Goal: Contribute content: Add original content to the website for others to see

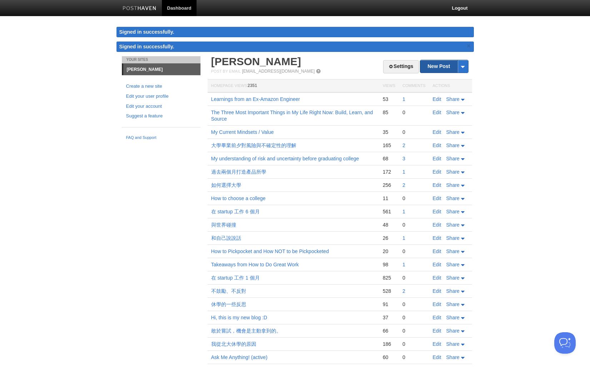
click at [439, 66] on link "New Post" at bounding box center [445, 66] width 48 height 13
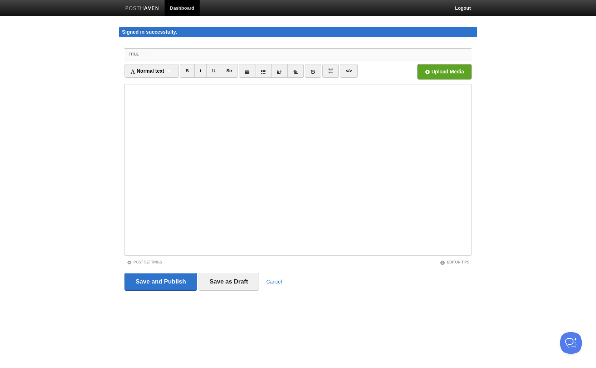
paste input "Learn >> Build, Source"
type input "Learn >> Build, Source"
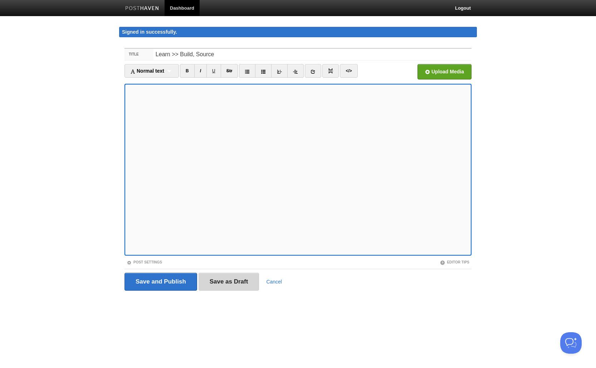
click at [228, 284] on input "Save as Draft" at bounding box center [228, 281] width 61 height 18
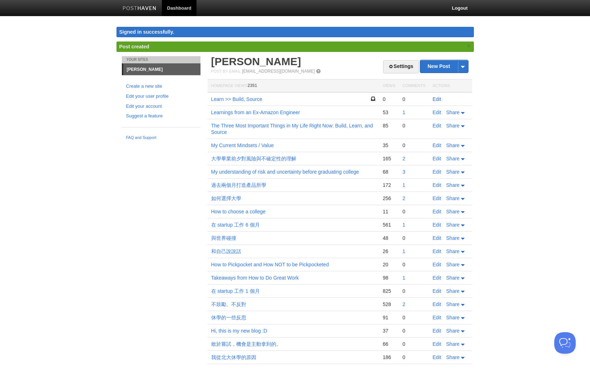
click at [435, 99] on link "Edit" at bounding box center [437, 99] width 9 height 6
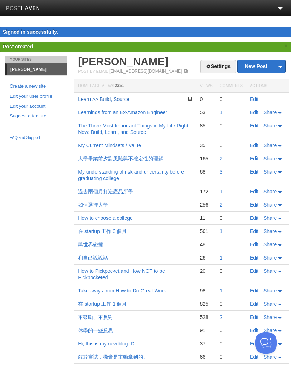
click at [105, 100] on link "Learn >> Build, Source" at bounding box center [103, 99] width 51 height 6
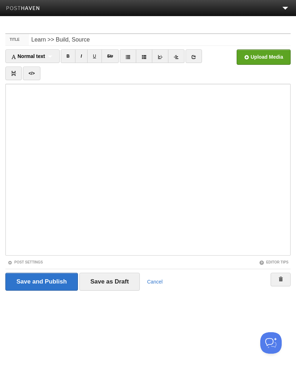
click at [27, 258] on fieldset "Title Learn >> Build, Source Normal text Normal text Heading 1 Heading 2 Headin…" at bounding box center [147, 164] width 285 height 262
click at [29, 261] on link "Post Settings" at bounding box center [25, 262] width 35 height 4
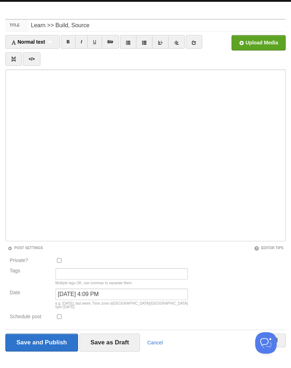
scroll to position [21, 0]
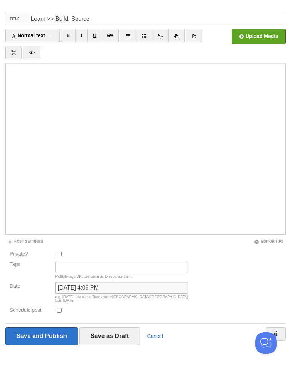
click at [82, 285] on input "[DATE] 4:09 PM" at bounding box center [121, 287] width 133 height 11
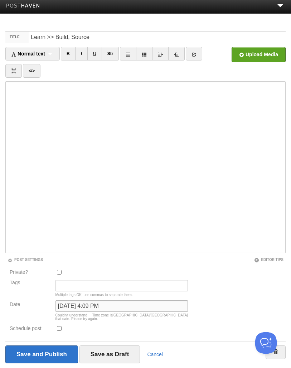
scroll to position [0, 0]
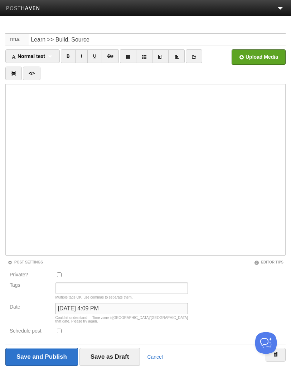
type input "[DATE] 4:09 PM"
click at [193, 54] on icon at bounding box center [193, 56] width 5 height 5
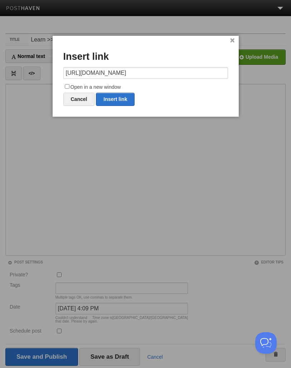
scroll to position [0, 90]
type input "[URL][DOMAIN_NAME]"
click at [103, 87] on label "Open in a new window" at bounding box center [145, 87] width 164 height 9
click at [69, 87] on input "Open in a new window" at bounding box center [67, 86] width 5 height 5
checkbox input "true"
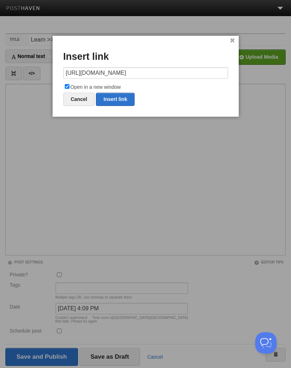
scroll to position [0, 0]
click at [109, 94] on link "Insert link" at bounding box center [115, 99] width 39 height 13
type input "https://"
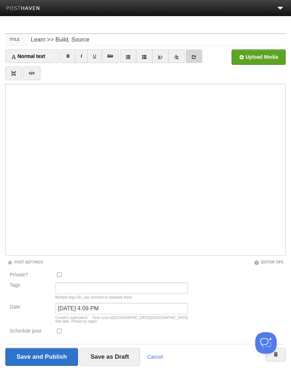
click at [197, 53] on link at bounding box center [194, 56] width 16 height 14
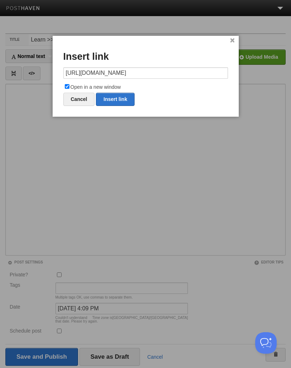
scroll to position [0, 89]
click at [126, 73] on input "[URL][DOMAIN_NAME]" at bounding box center [145, 72] width 164 height 11
click at [118, 94] on link "Insert link" at bounding box center [115, 99] width 39 height 13
type input "https://"
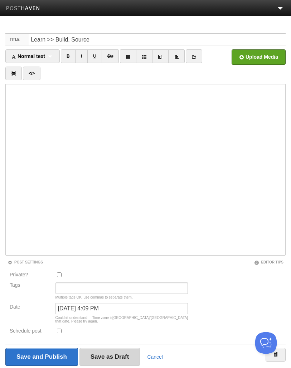
click at [110, 348] on input "Save as Draft" at bounding box center [109, 357] width 61 height 18
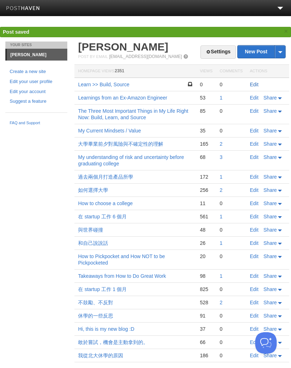
click at [254, 82] on link "Edit" at bounding box center [254, 85] width 9 height 6
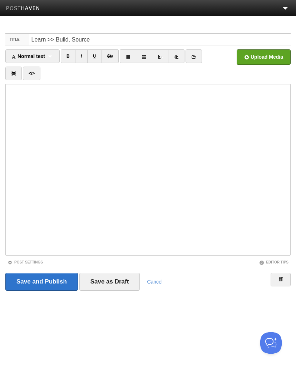
click at [19, 260] on link "Post Settings" at bounding box center [25, 262] width 35 height 4
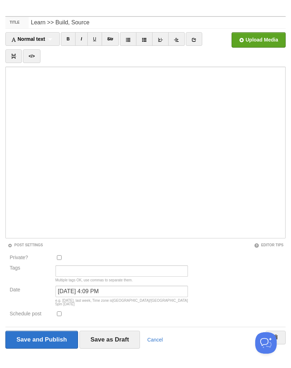
scroll to position [21, 0]
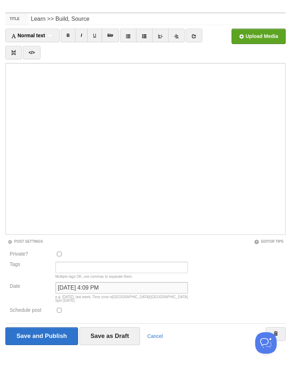
drag, startPoint x: 83, startPoint y: 289, endPoint x: 52, endPoint y: 288, distance: 30.8
click at [52, 288] on div "Date [DATE] 4:09 PM Time zone is [GEOGRAPHIC_DATA]/[GEOGRAPHIC_DATA] e.g. [DATE…" at bounding box center [99, 294] width 182 height 24
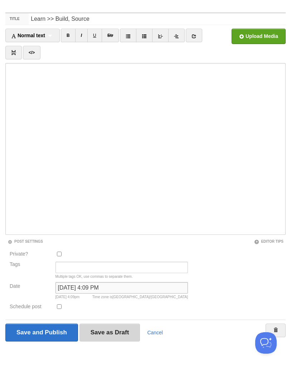
type input "[DATE] 4:09 PM"
click at [105, 329] on input "Save as Draft" at bounding box center [109, 332] width 61 height 18
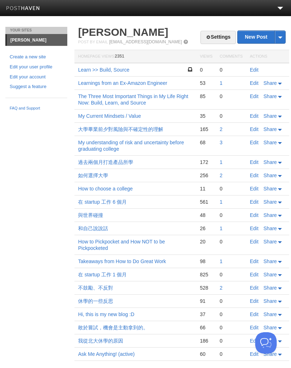
click at [256, 73] on td "Edit" at bounding box center [267, 70] width 43 height 14
click at [255, 71] on link "Edit" at bounding box center [254, 70] width 9 height 6
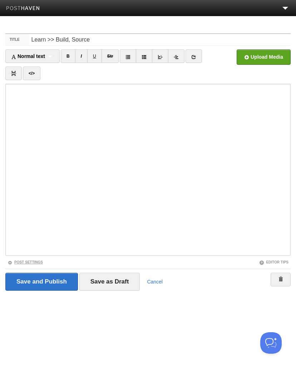
click at [35, 262] on link "Post Settings" at bounding box center [25, 262] width 35 height 4
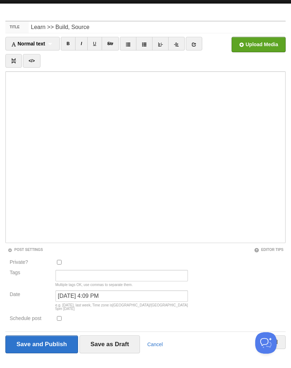
scroll to position [13, 0]
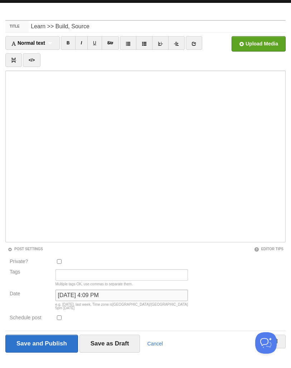
click at [89, 296] on input "[DATE] 4:09 PM" at bounding box center [121, 294] width 133 height 11
type input "[DATE] 4:09 PM"
click at [215, 289] on div "Private? Tags Multiple tags OK, use commas to separate them. Date [DATE] 4:09 P…" at bounding box center [145, 291] width 280 height 68
click at [118, 337] on input "Save as Draft" at bounding box center [109, 343] width 61 height 18
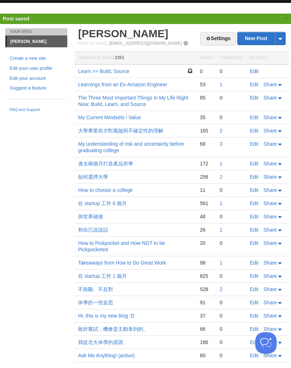
click at [254, 72] on link "Edit" at bounding box center [254, 71] width 9 height 6
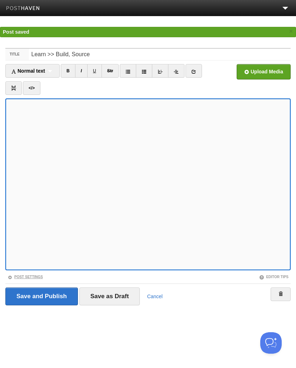
click at [36, 275] on link "Post Settings" at bounding box center [25, 277] width 35 height 4
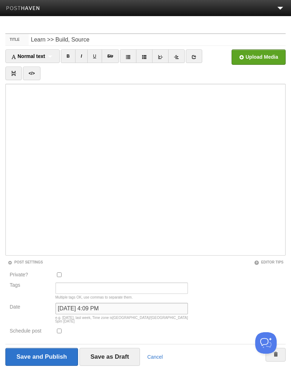
click at [90, 311] on input "[DATE] 4:09 PM" at bounding box center [121, 308] width 133 height 11
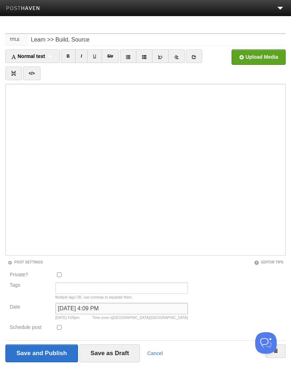
type input "[DATE] 4:09 PM"
click at [209, 322] on div "Private? Tags Multiple tags OK, use commas to separate them. Date [DATE] 4:09 P…" at bounding box center [145, 302] width 280 height 64
click at [117, 349] on input "Save as Draft" at bounding box center [109, 353] width 61 height 18
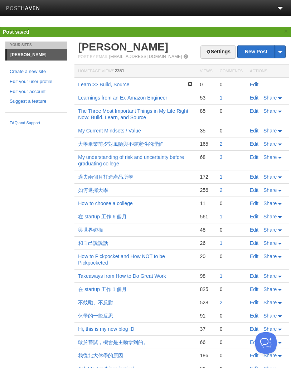
click at [251, 85] on link "Edit" at bounding box center [254, 85] width 9 height 6
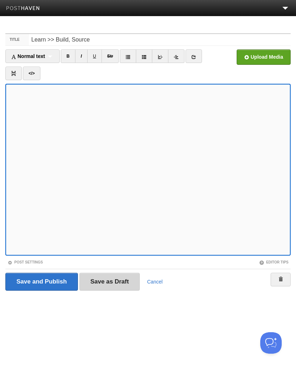
click at [104, 278] on input "Save as Draft" at bounding box center [109, 281] width 61 height 18
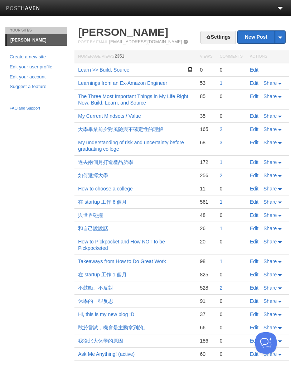
click at [40, 154] on div "Your Sites [PERSON_NAME] Create a new site Edit your user profile Edit your acc…" at bounding box center [145, 204] width 291 height 355
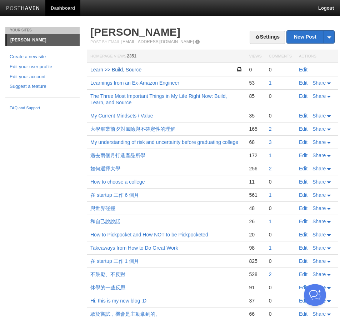
click at [131, 69] on link "Learn >> Build, Source" at bounding box center [115, 70] width 51 height 6
click at [160, 69] on link "Edit" at bounding box center [303, 70] width 9 height 6
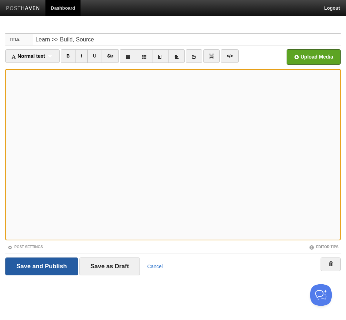
click at [52, 270] on input "Save and Publish" at bounding box center [41, 267] width 73 height 18
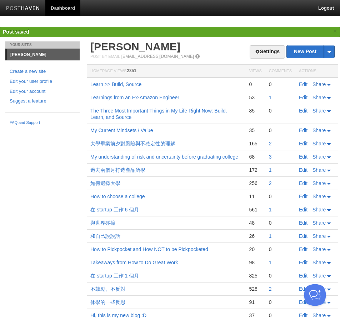
click at [160, 83] on span "Share" at bounding box center [319, 85] width 13 height 6
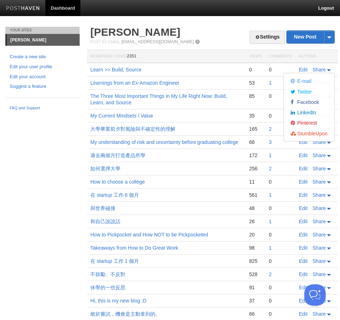
click at [50, 133] on div "Your Sites Ian Hsiao Create a new site Edit your user profile Edit your account…" at bounding box center [170, 194] width 340 height 334
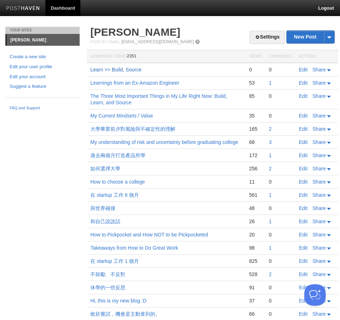
click at [131, 69] on link "Learn >> Build, Source" at bounding box center [115, 70] width 51 height 6
